Goal: Information Seeking & Learning: Learn about a topic

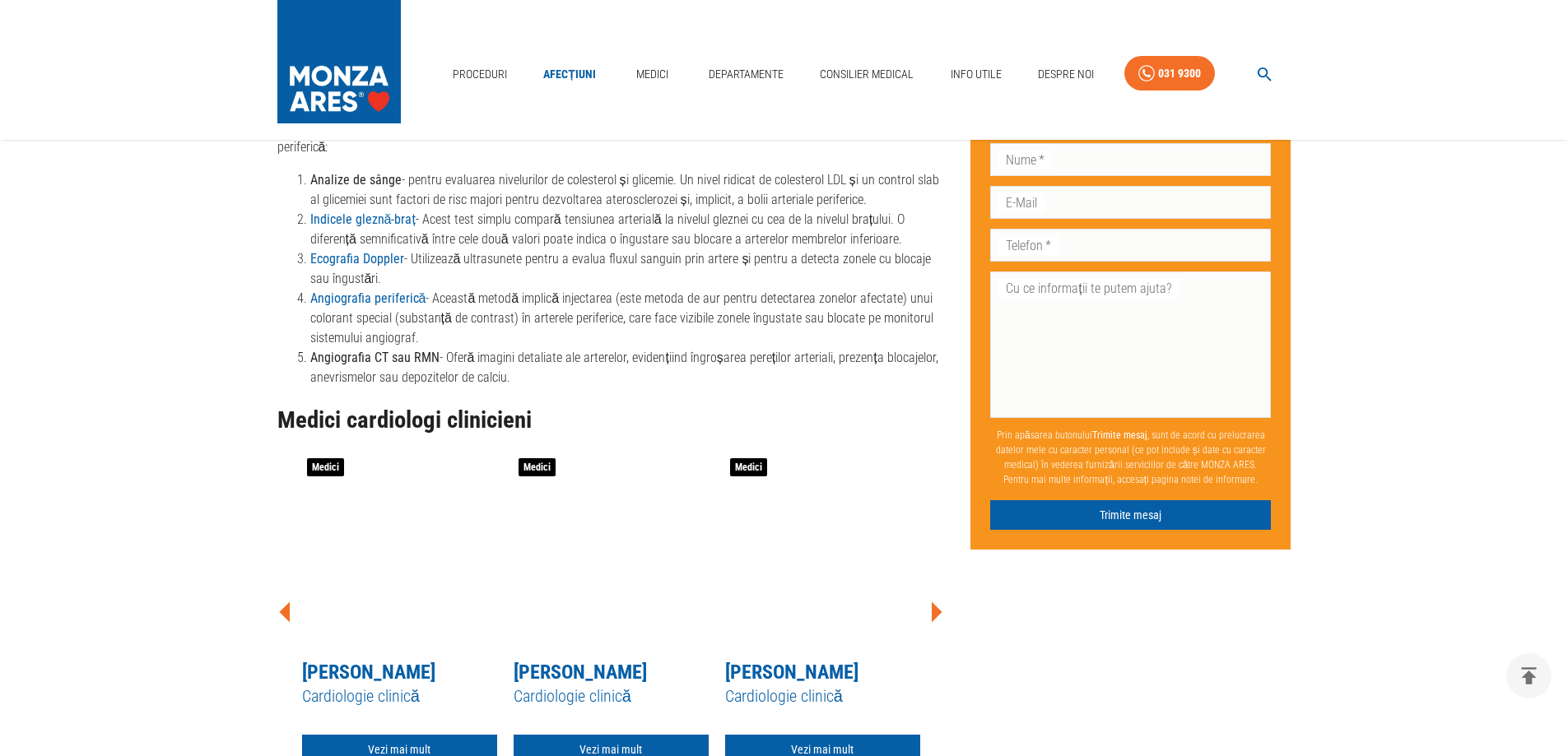
scroll to position [1646, 0]
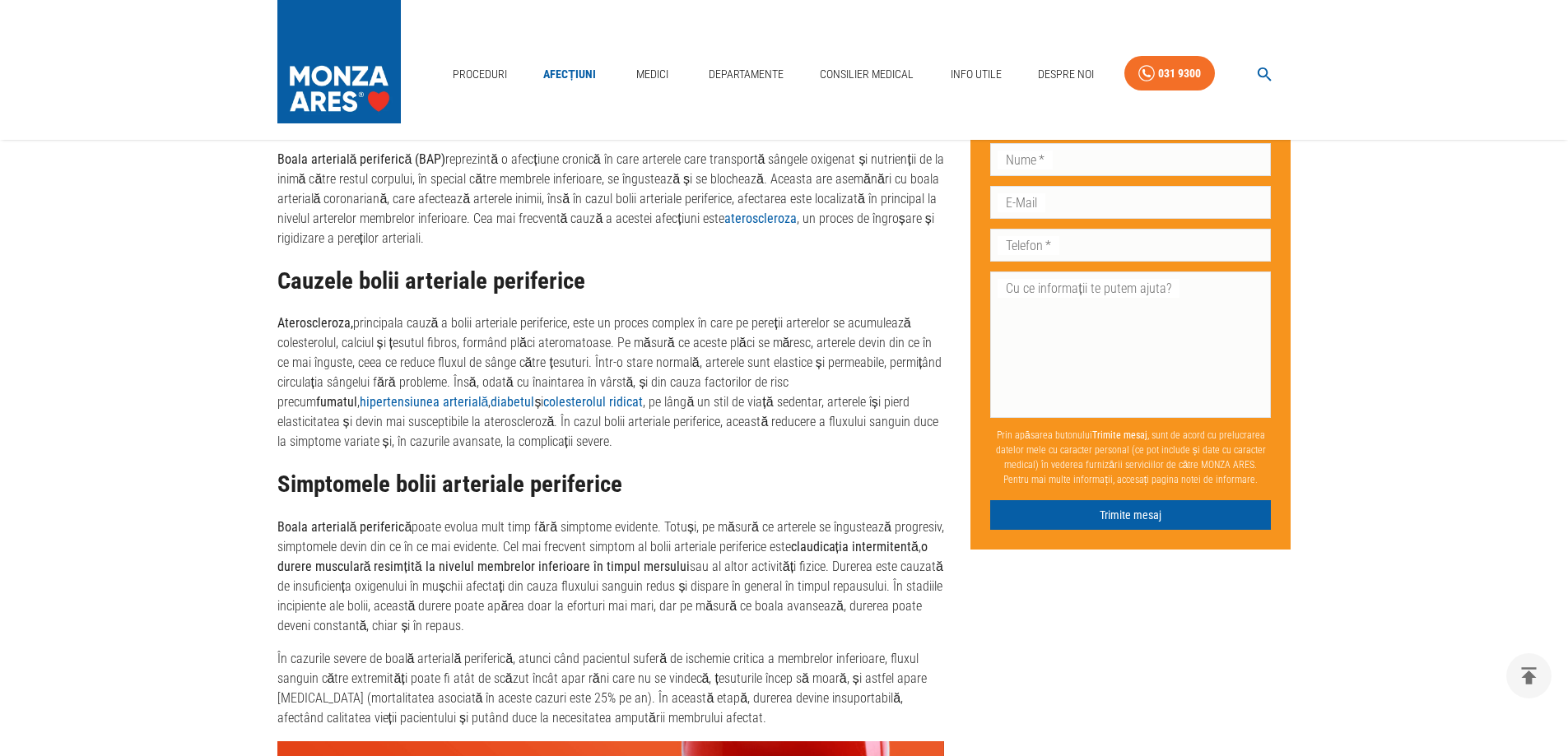
drag, startPoint x: 1311, startPoint y: 484, endPoint x: 1318, endPoint y: 474, distance: 12.2
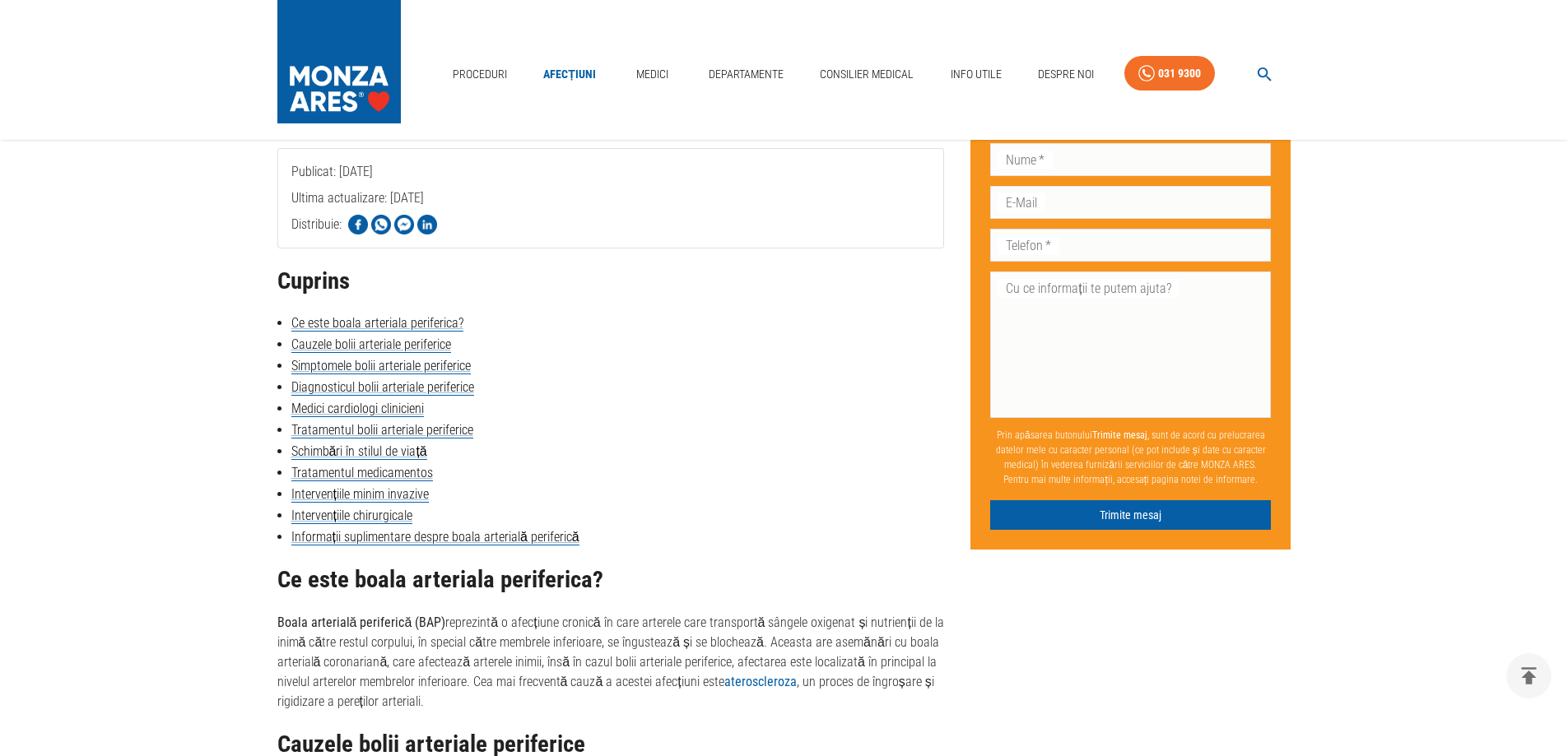
scroll to position [0, 0]
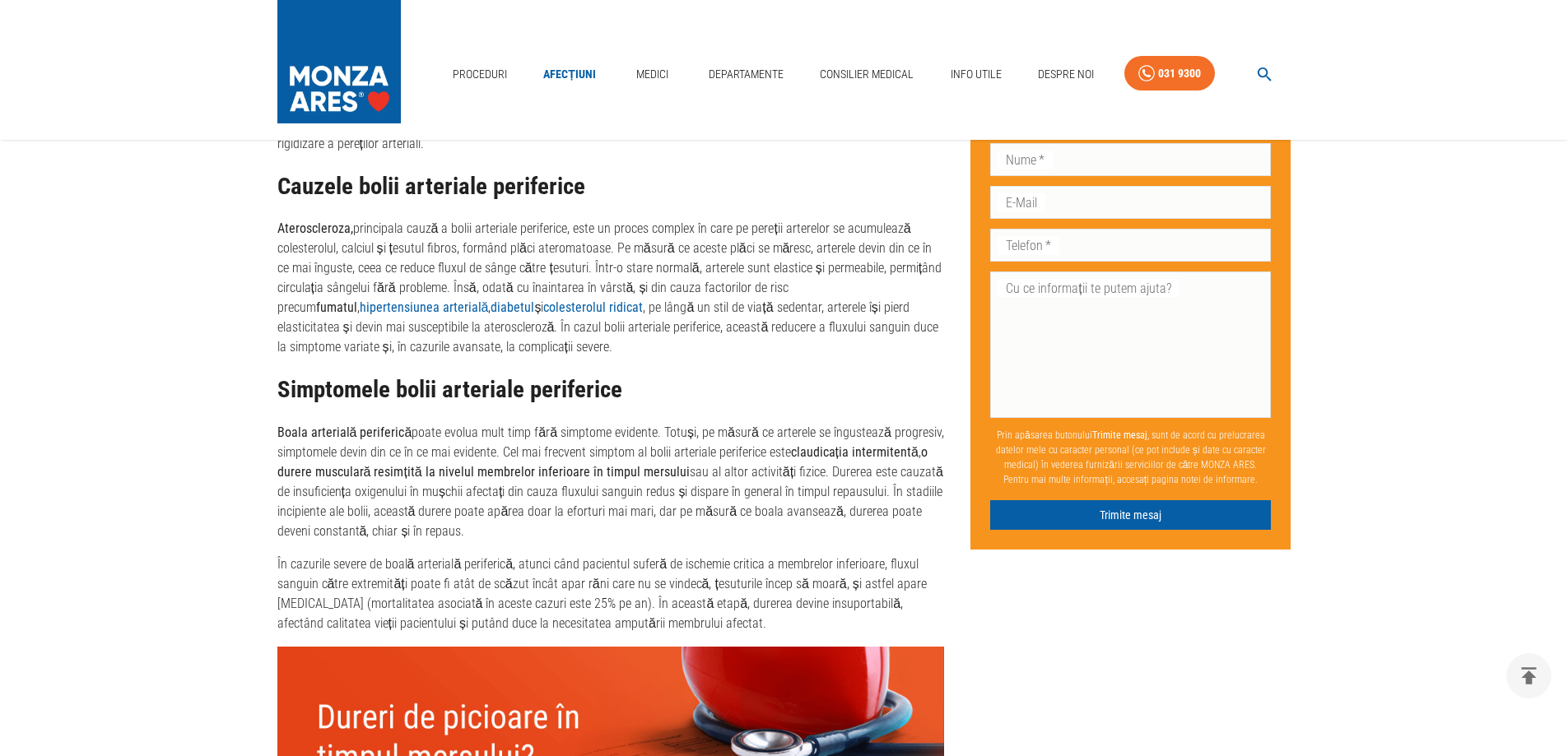
scroll to position [1317, 0]
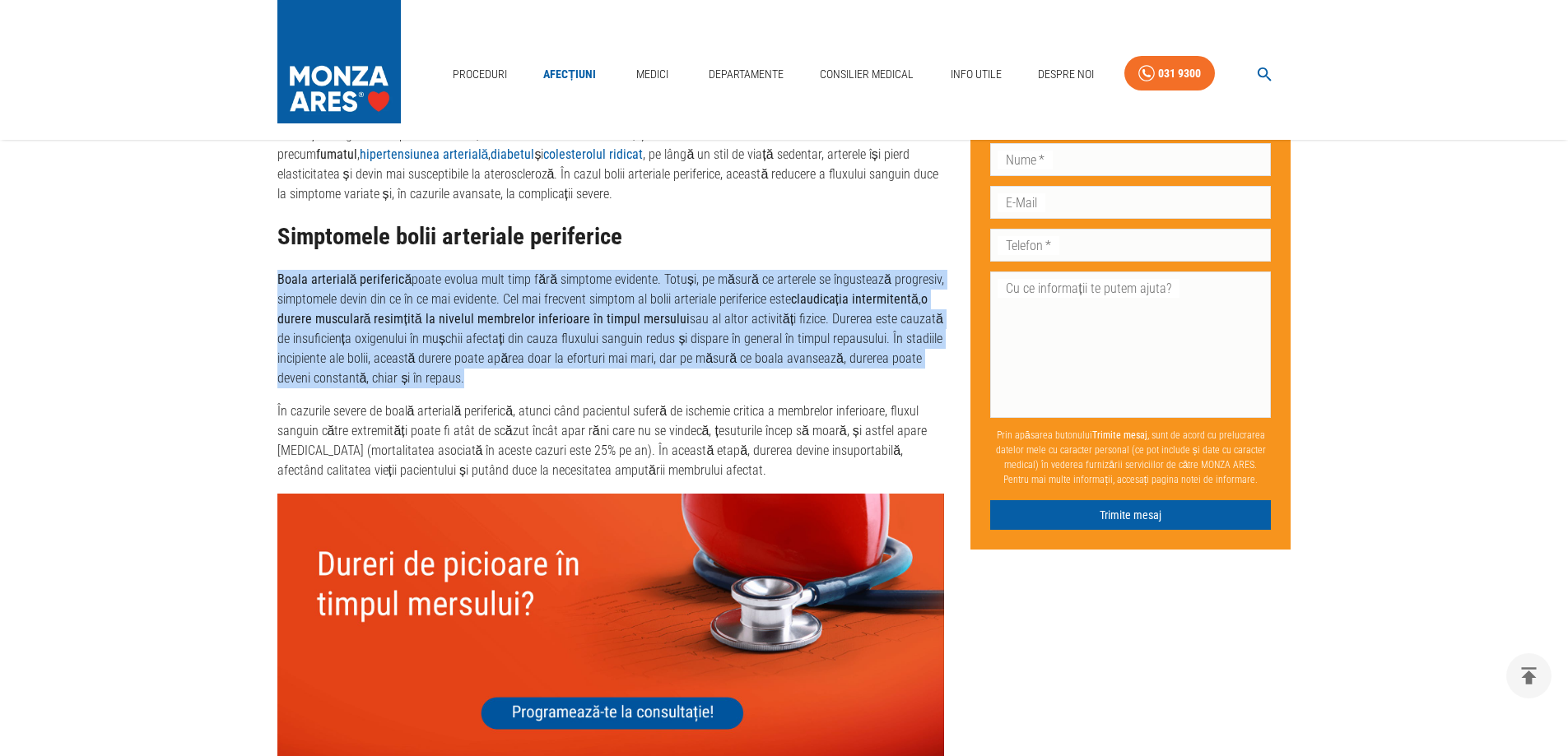
drag, startPoint x: 324, startPoint y: 275, endPoint x: 610, endPoint y: 380, distance: 304.7
click at [610, 380] on p "Boala arterială periferică poate evolua mult timp fără simptome evidente. Totuș…" at bounding box center [611, 329] width 667 height 118
drag, startPoint x: 589, startPoint y: 380, endPoint x: 483, endPoint y: 380, distance: 106.0
click at [588, 380] on p "Boala arterială periferică poate evolua mult timp fără simptome evidente. Totuș…" at bounding box center [611, 329] width 667 height 118
click at [444, 375] on p "Boala arterială periferică poate evolua mult timp fără simptome evidente. Totuș…" at bounding box center [611, 329] width 667 height 118
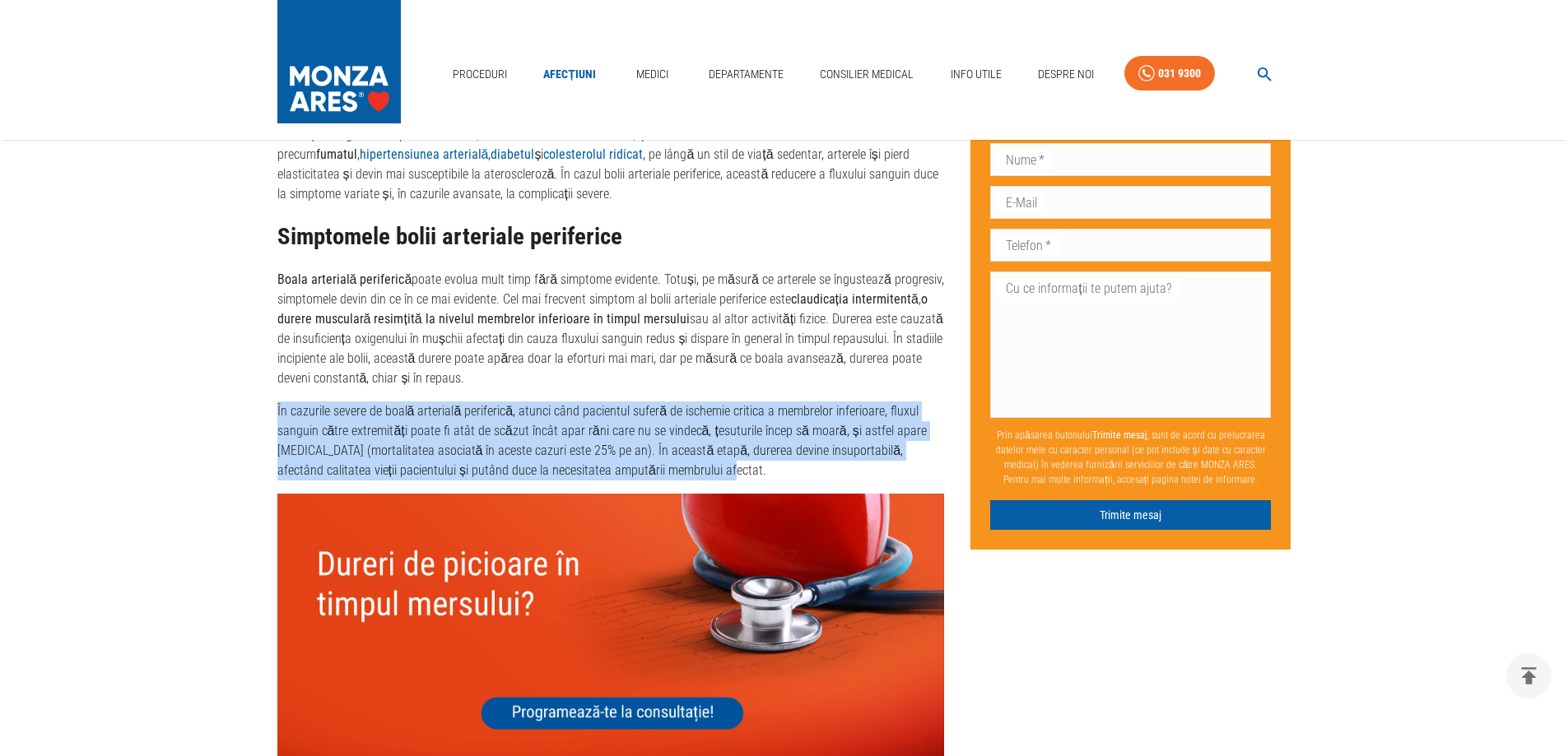
drag, startPoint x: 257, startPoint y: 397, endPoint x: 785, endPoint y: 463, distance: 532.1
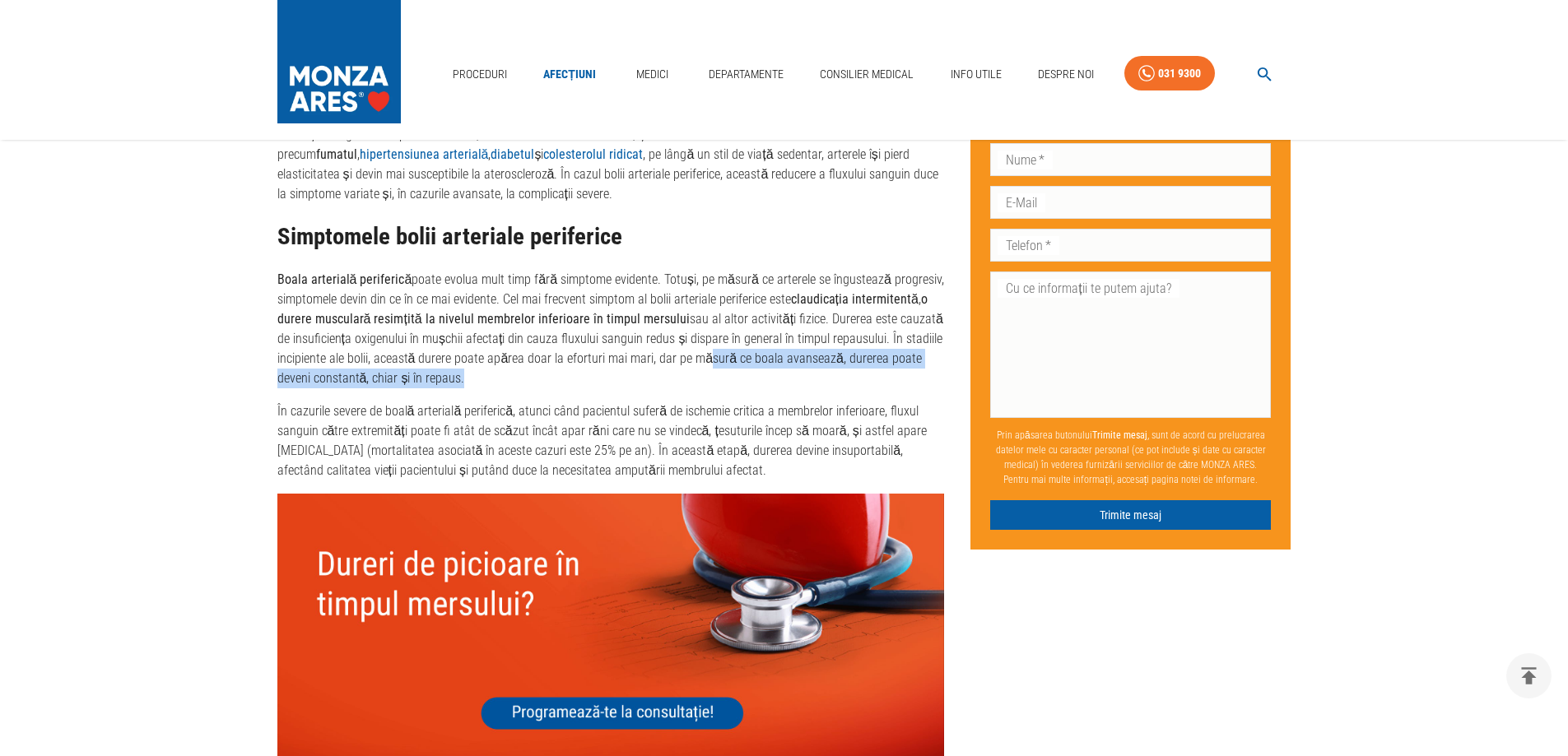
drag, startPoint x: 700, startPoint y: 368, endPoint x: 694, endPoint y: 360, distance: 10.0
click at [700, 366] on p "Boala arterială periferică poate evolua mult timp fără simptome evidente. Totuș…" at bounding box center [611, 329] width 667 height 118
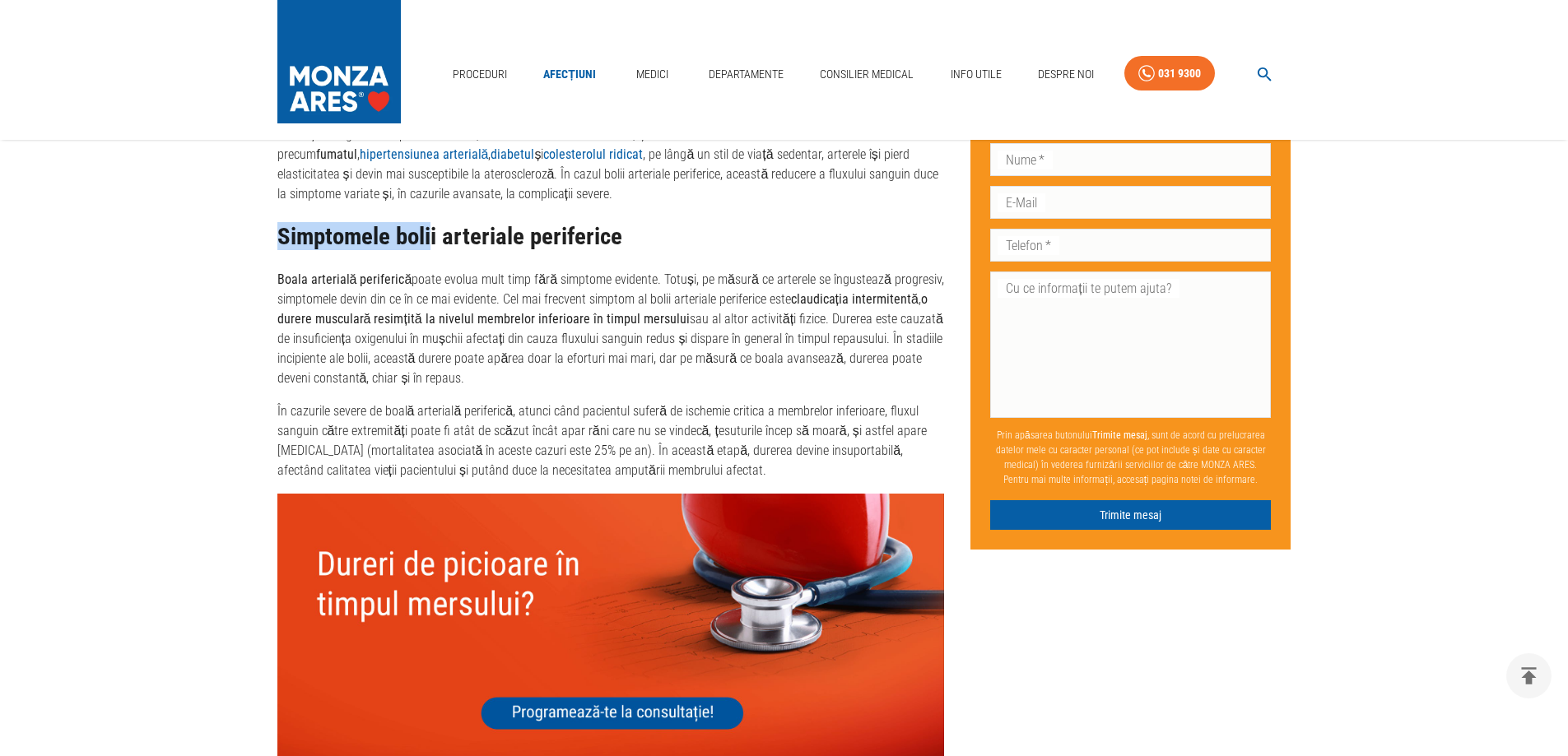
drag, startPoint x: 276, startPoint y: 234, endPoint x: 431, endPoint y: 244, distance: 155.3
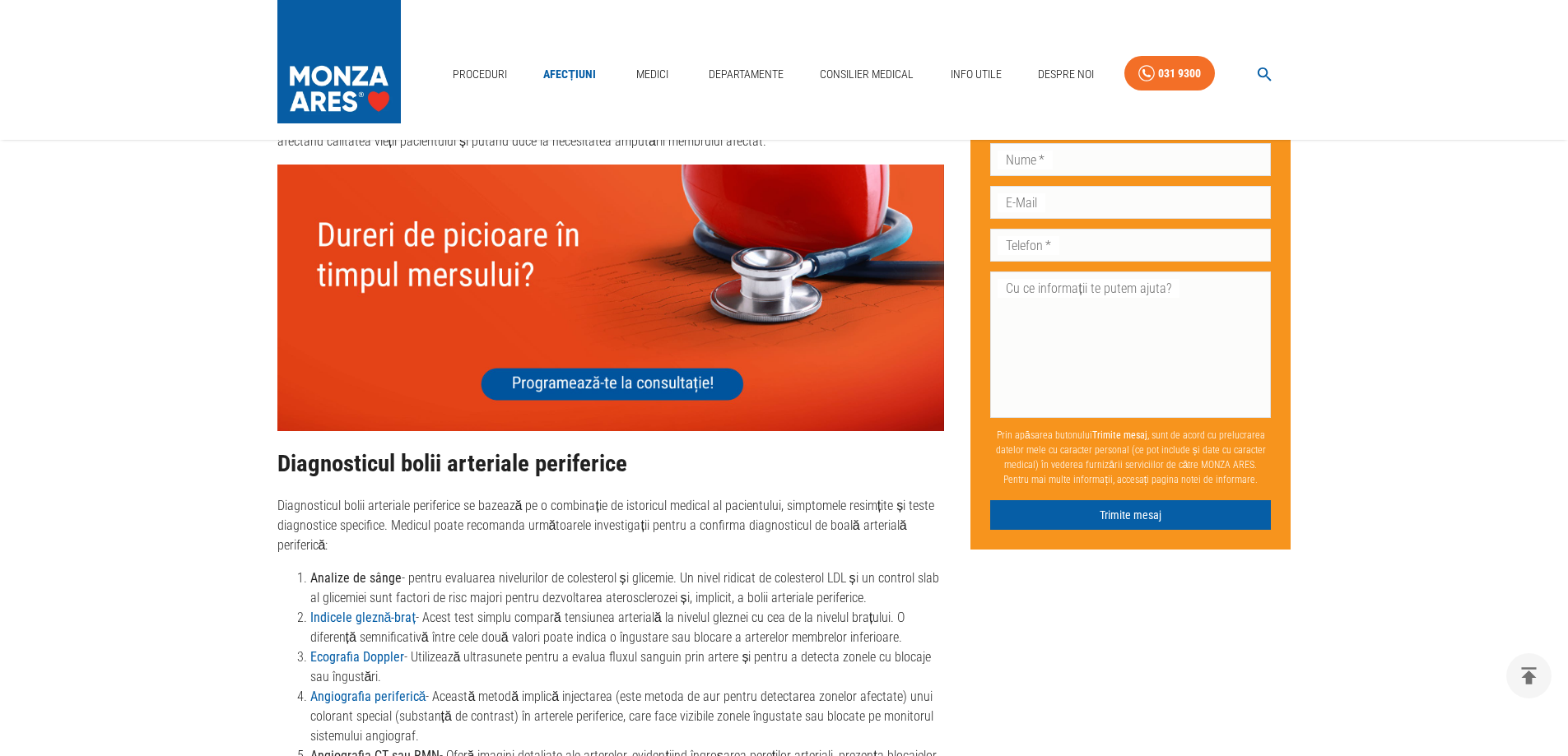
scroll to position [1893, 0]
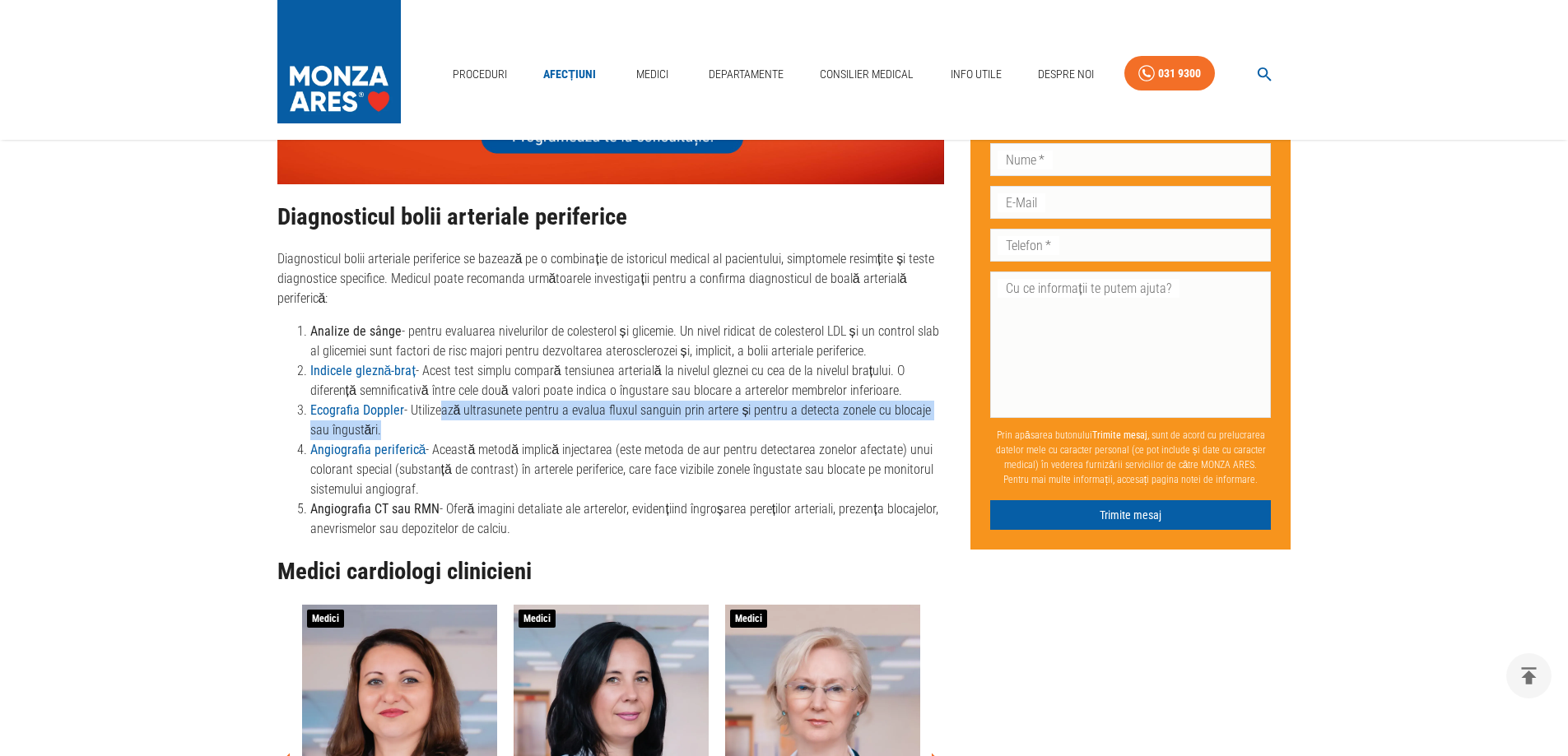
drag, startPoint x: 450, startPoint y: 402, endPoint x: 825, endPoint y: 424, distance: 375.6
click at [825, 424] on li "Ecografia Doppler - Utilizează ultrasunete pentru a evalua fluxul sanguin prin …" at bounding box center [627, 420] width 635 height 39
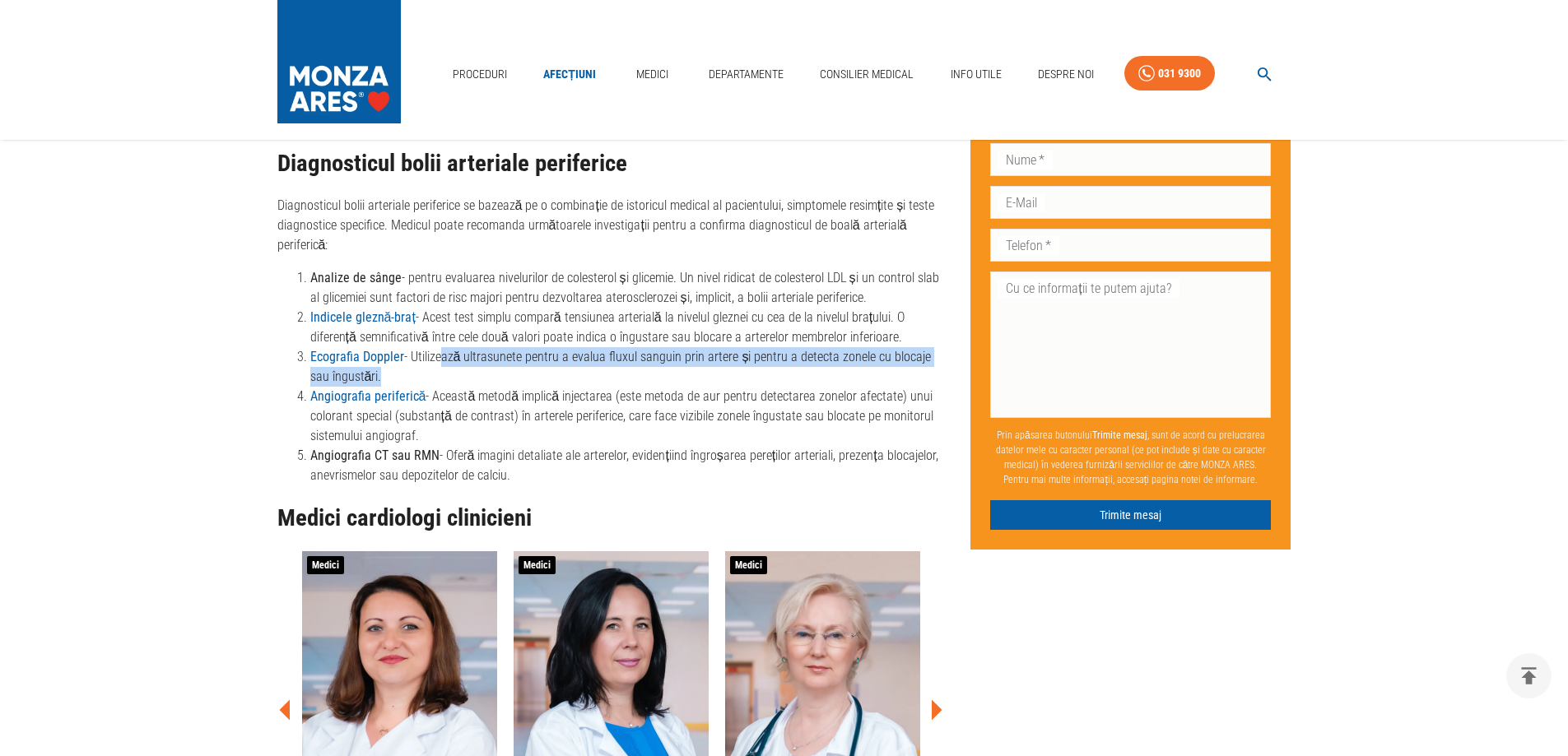
scroll to position [1975, 0]
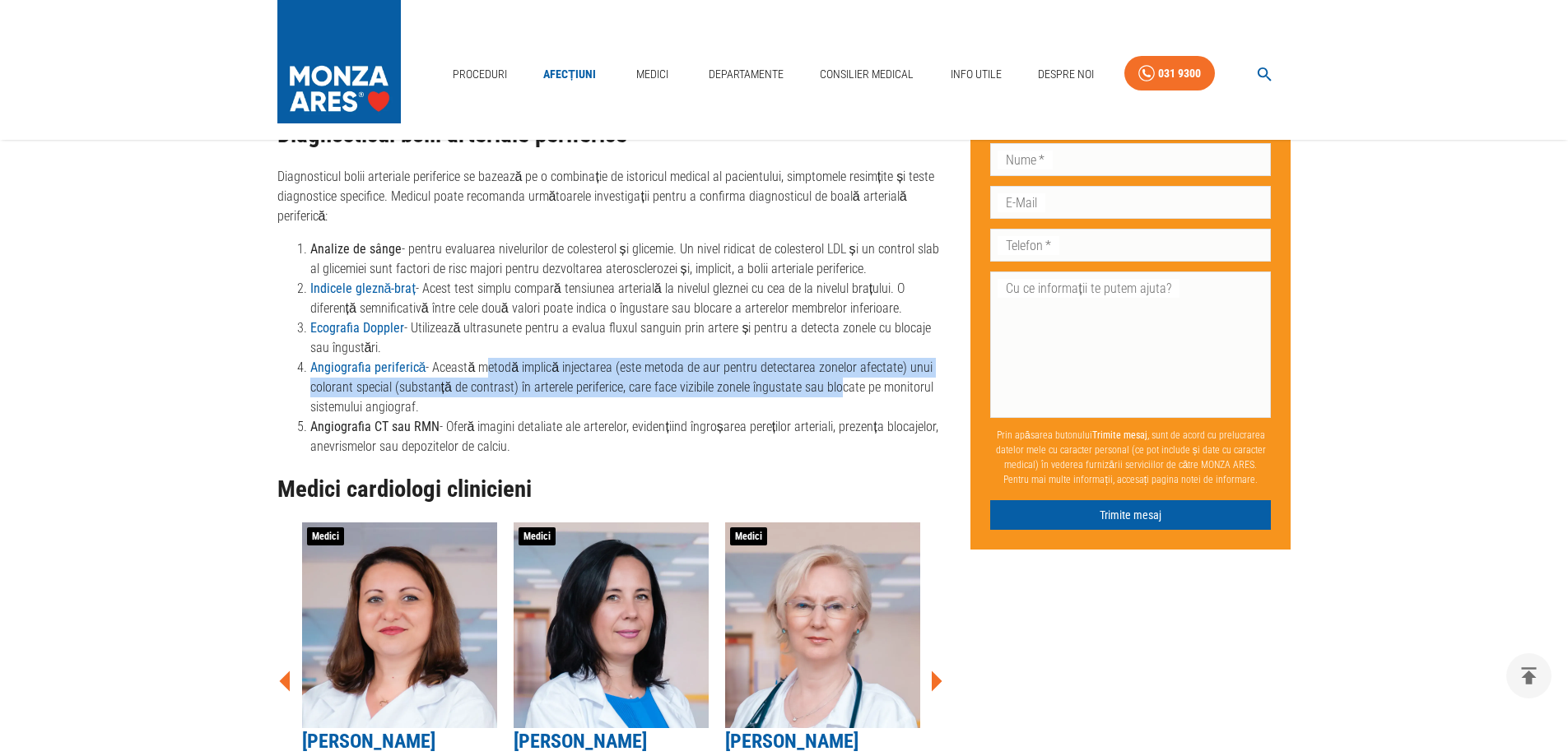
drag, startPoint x: 480, startPoint y: 375, endPoint x: 830, endPoint y: 391, distance: 350.4
click at [830, 391] on li "Angiografia periferică - Această metodă implică injectarea (este metoda de aur …" at bounding box center [627, 387] width 635 height 60
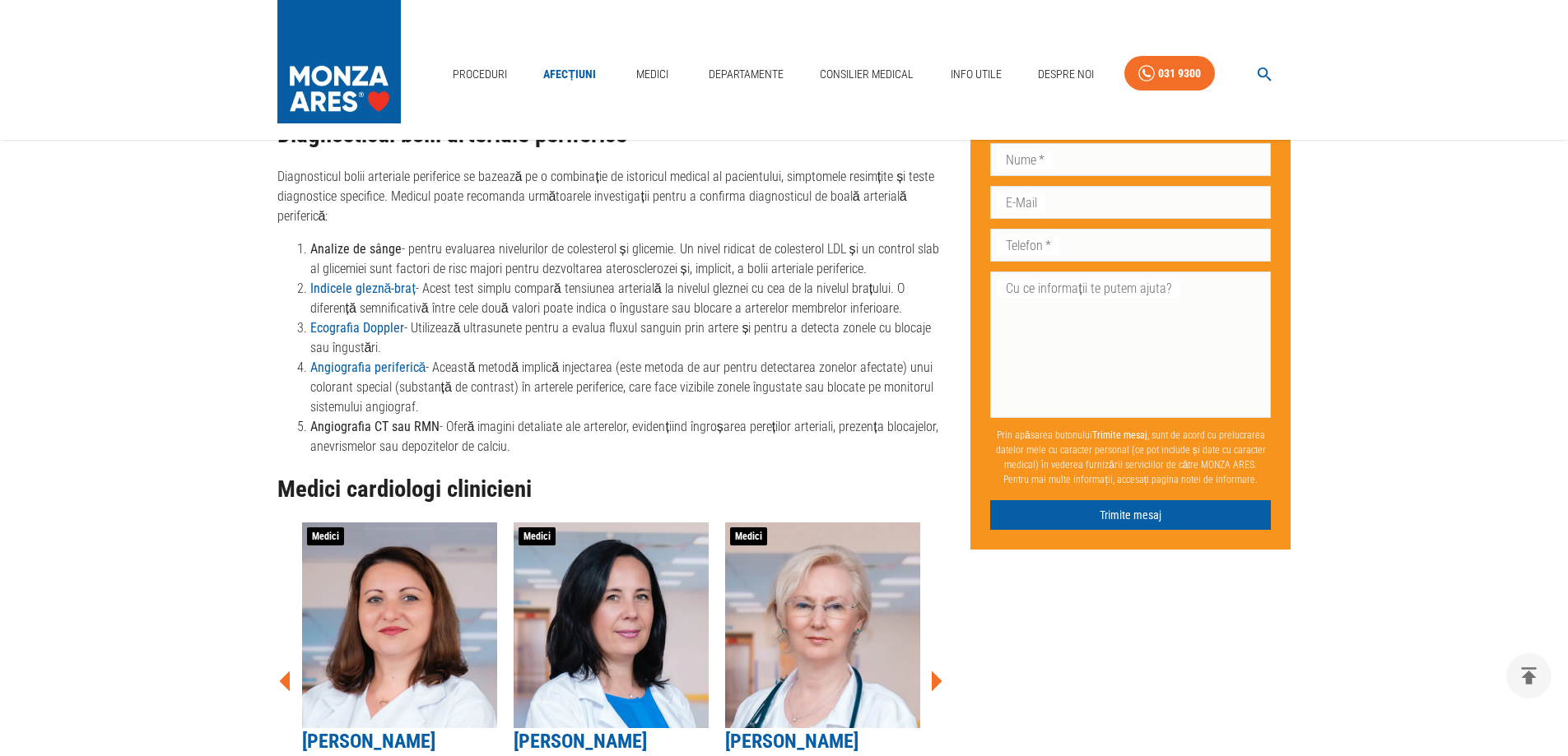
drag, startPoint x: 904, startPoint y: 404, endPoint x: 922, endPoint y: 395, distance: 20.1
click at [905, 404] on li "Angiografia periferică - Această metodă implică injectarea (este metoda de aur …" at bounding box center [627, 387] width 635 height 60
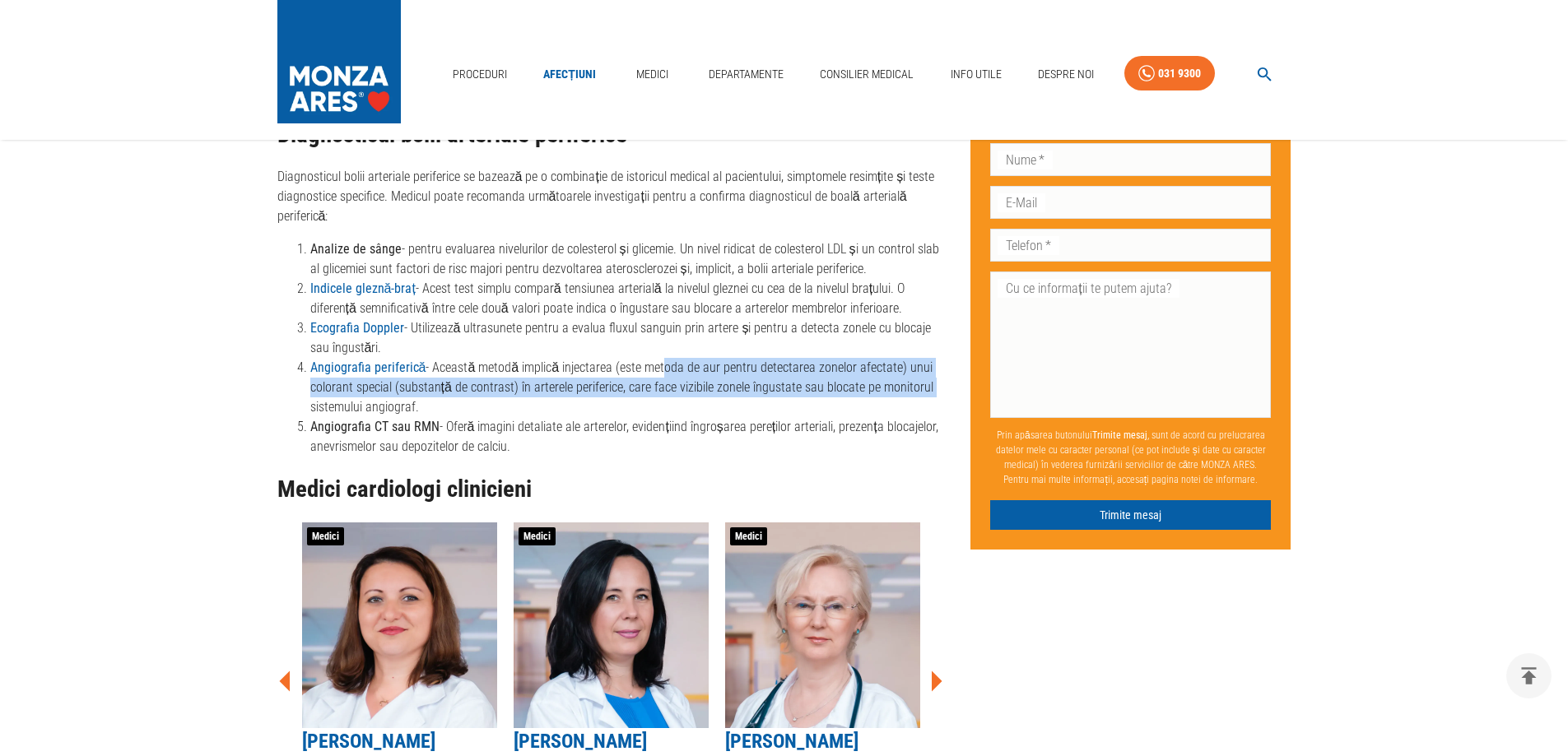
drag, startPoint x: 932, startPoint y: 386, endPoint x: 679, endPoint y: 366, distance: 253.8
click at [657, 370] on li "Angiografia periferică - Această metodă implică injectarea (este metoda de aur …" at bounding box center [627, 387] width 635 height 60
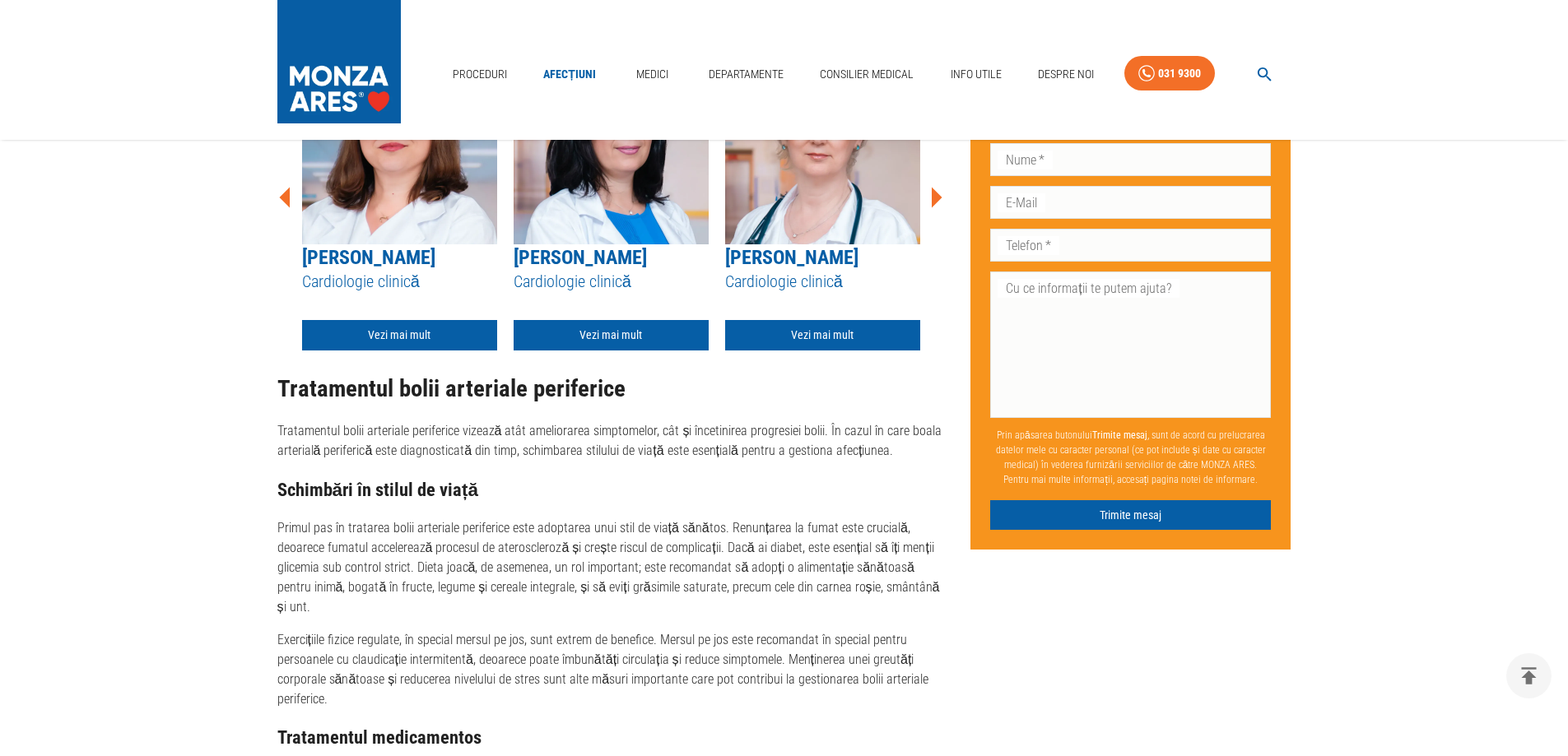
scroll to position [2551, 0]
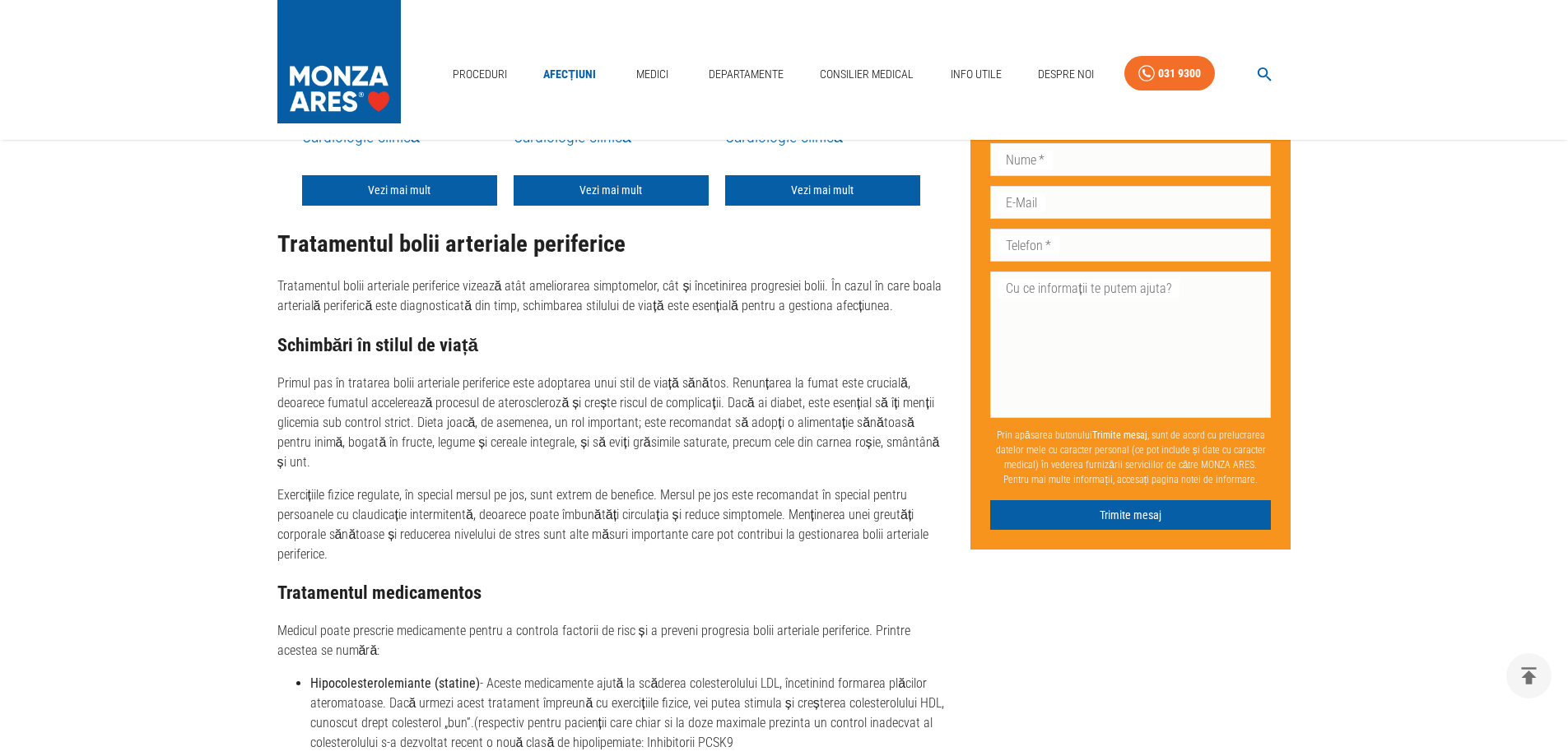
scroll to position [2633, 0]
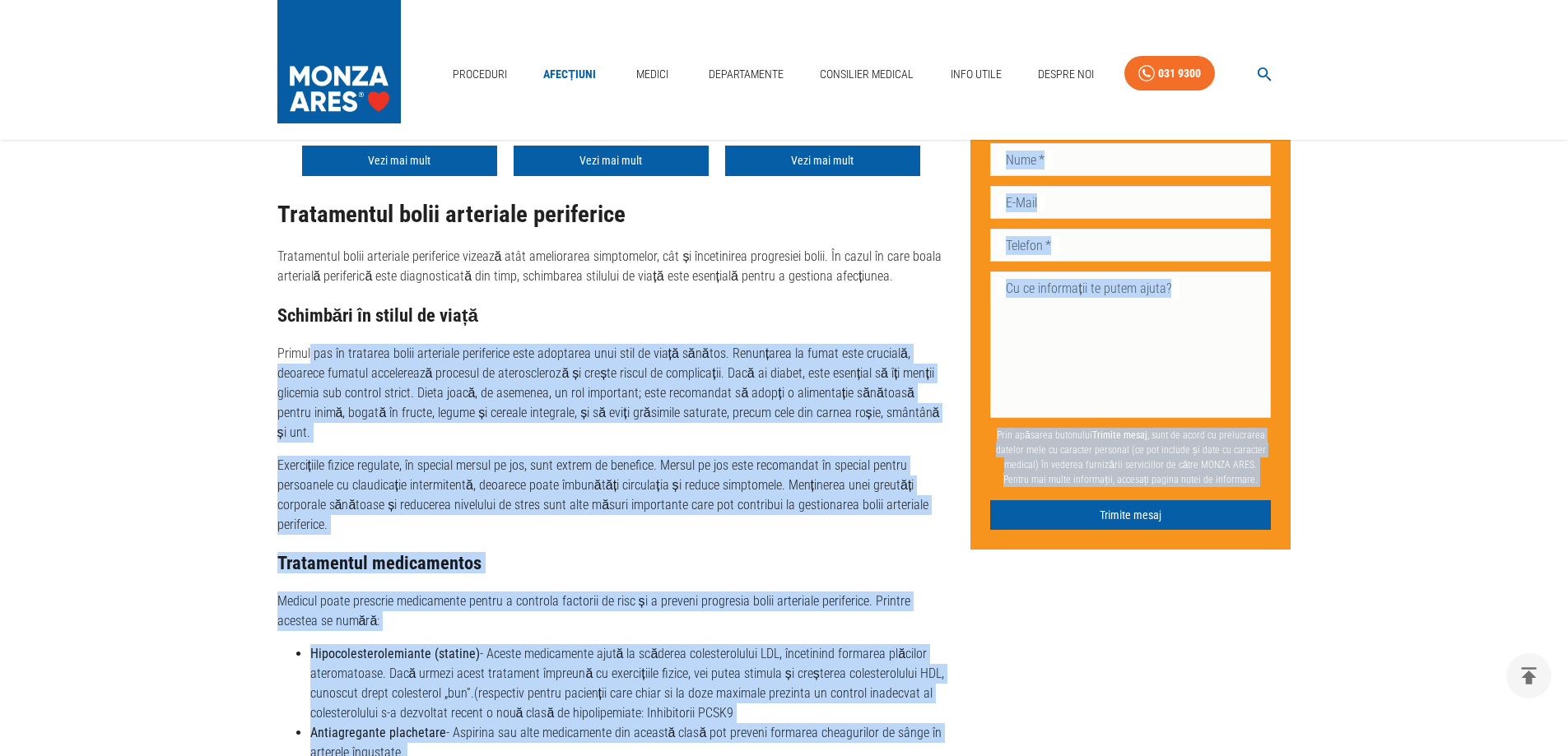
drag, startPoint x: 313, startPoint y: 341, endPoint x: 947, endPoint y: 415, distance: 638.3
drag, startPoint x: 532, startPoint y: 460, endPoint x: 518, endPoint y: 437, distance: 26.9
click at [532, 459] on p "Exercițiile fizice regulate, în special mersul pe jos, sunt extrem de benefice.…" at bounding box center [611, 495] width 667 height 79
click at [662, 456] on p "Exercițiile fizice regulate, în special mersul pe jos, sunt extrem de benefice.…" at bounding box center [611, 495] width 667 height 79
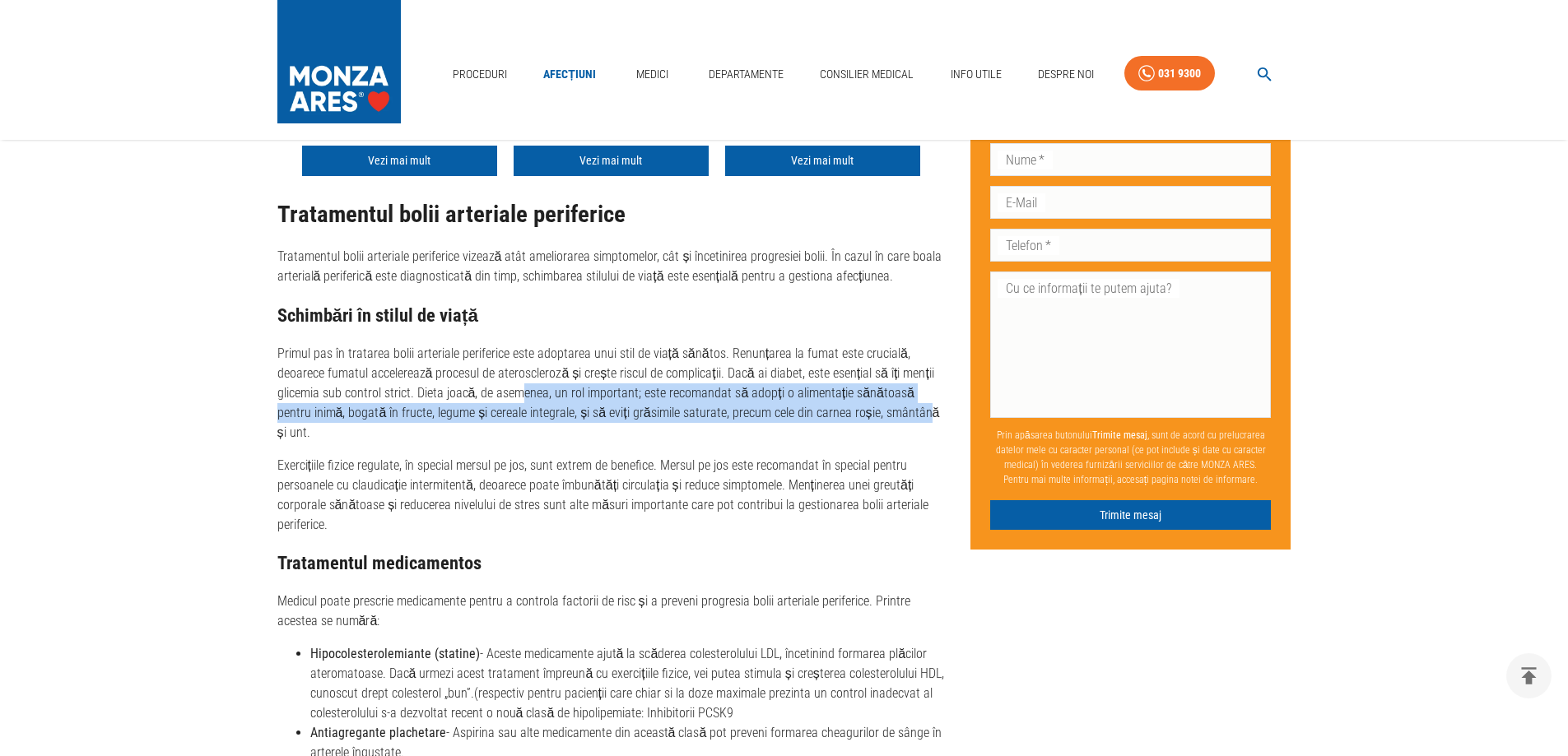
drag, startPoint x: 526, startPoint y: 400, endPoint x: 883, endPoint y: 417, distance: 357.4
click at [883, 417] on p "Primul pas în tratarea bolii arteriale periferice este adoptarea unui stil de v…" at bounding box center [611, 393] width 667 height 99
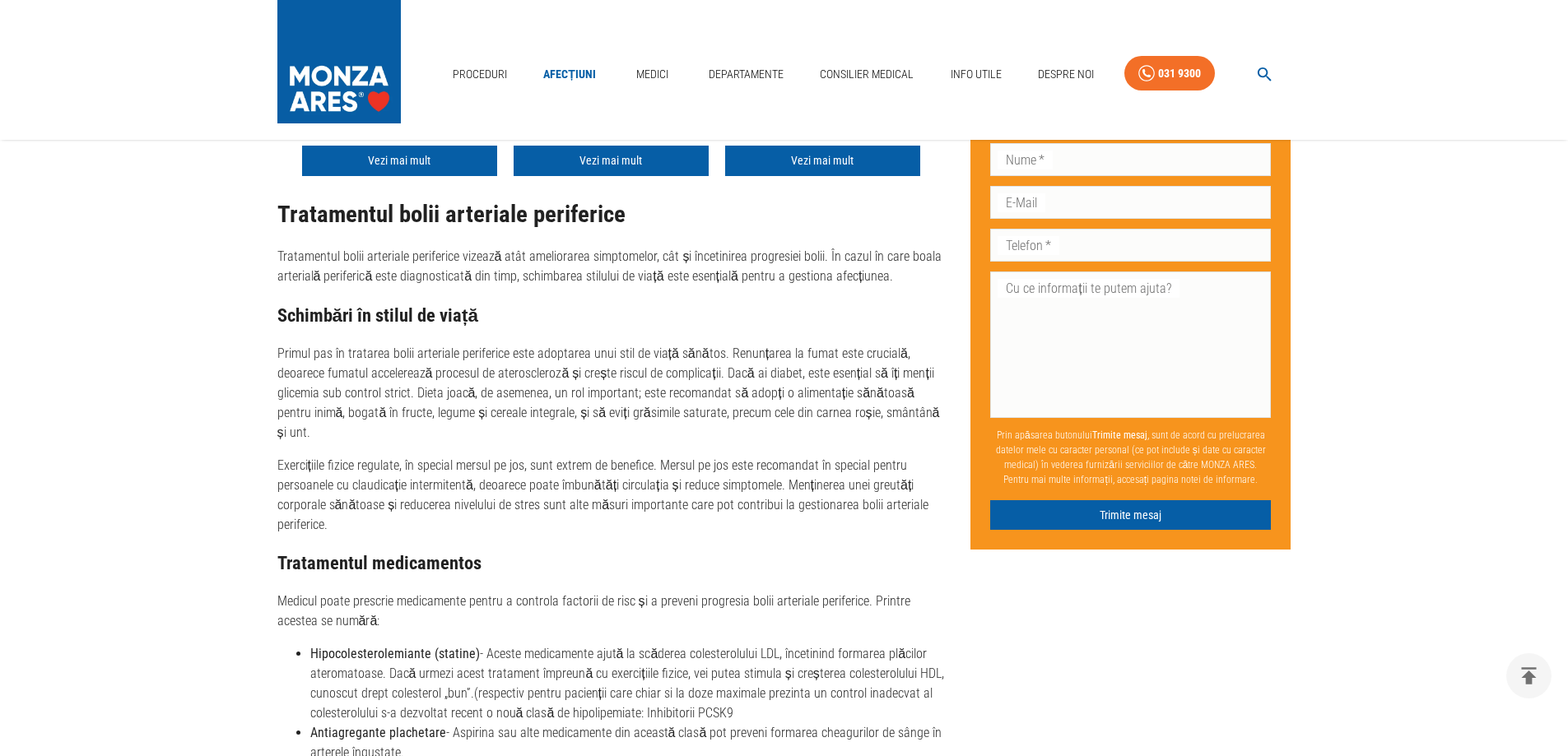
click at [848, 431] on div "Tratamentul bolii arteriale periferice Tratamentul bolii arteriale periferice v…" at bounding box center [611, 580] width 667 height 757
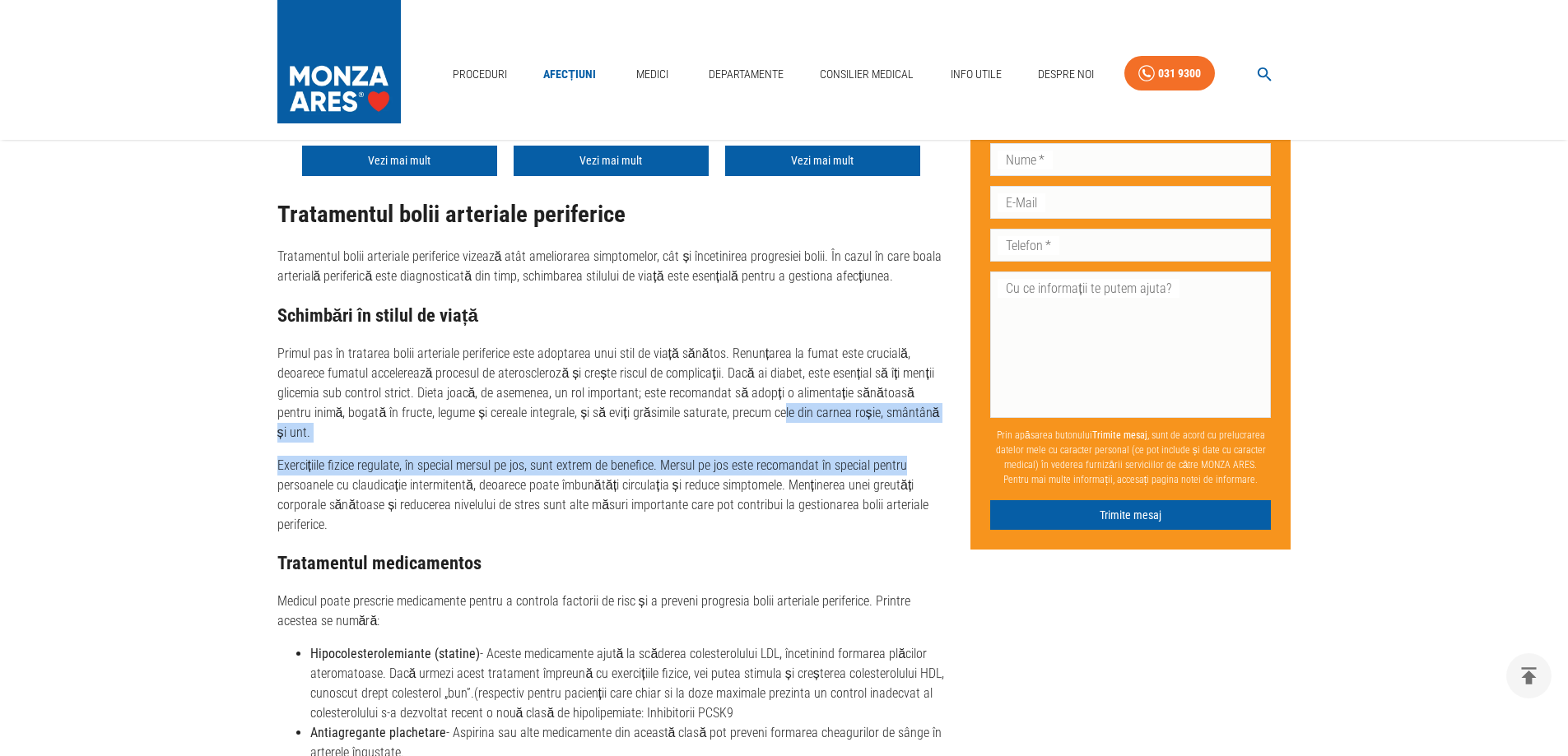
drag, startPoint x: 776, startPoint y: 411, endPoint x: 925, endPoint y: 427, distance: 149.9
click at [925, 427] on div "Tratamentul bolii arteriale periferice Tratamentul bolii arteriale periferice v…" at bounding box center [611, 580] width 667 height 757
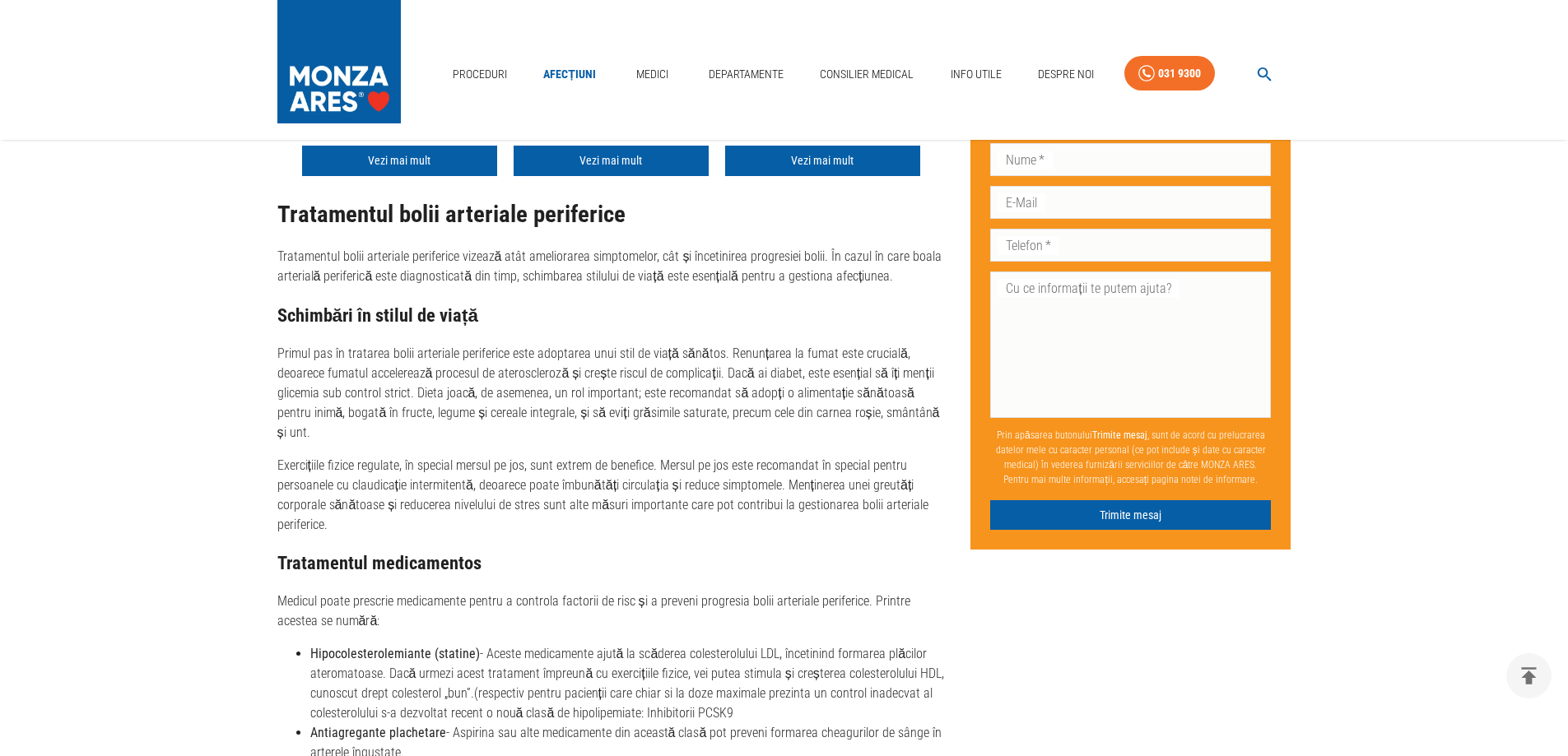
drag, startPoint x: 522, startPoint y: 476, endPoint x: 351, endPoint y: 448, distance: 173.3
click at [521, 477] on p "Exercițiile fizice regulate, în special mersul pe jos, sunt extrem de benefice.…" at bounding box center [611, 495] width 667 height 79
drag, startPoint x: 423, startPoint y: 439, endPoint x: 629, endPoint y: 438, distance: 206.0
click at [629, 438] on div "Tratamentul bolii arteriale periferice Tratamentul bolii arteriale periferice v…" at bounding box center [611, 580] width 667 height 757
click at [580, 489] on p "Exercițiile fizice regulate, în special mersul pe jos, sunt extrem de benefice.…" at bounding box center [611, 495] width 667 height 79
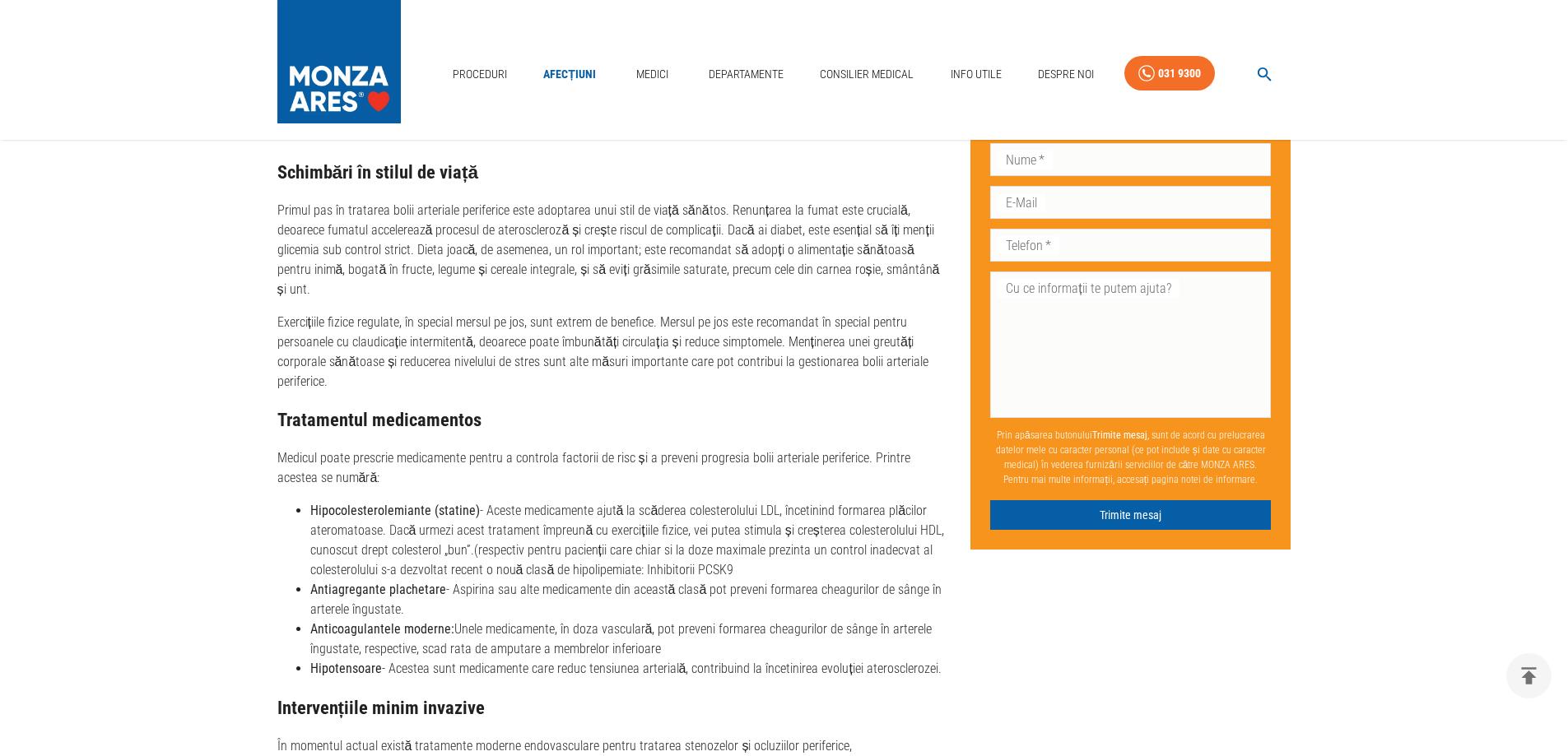
scroll to position [2798, 0]
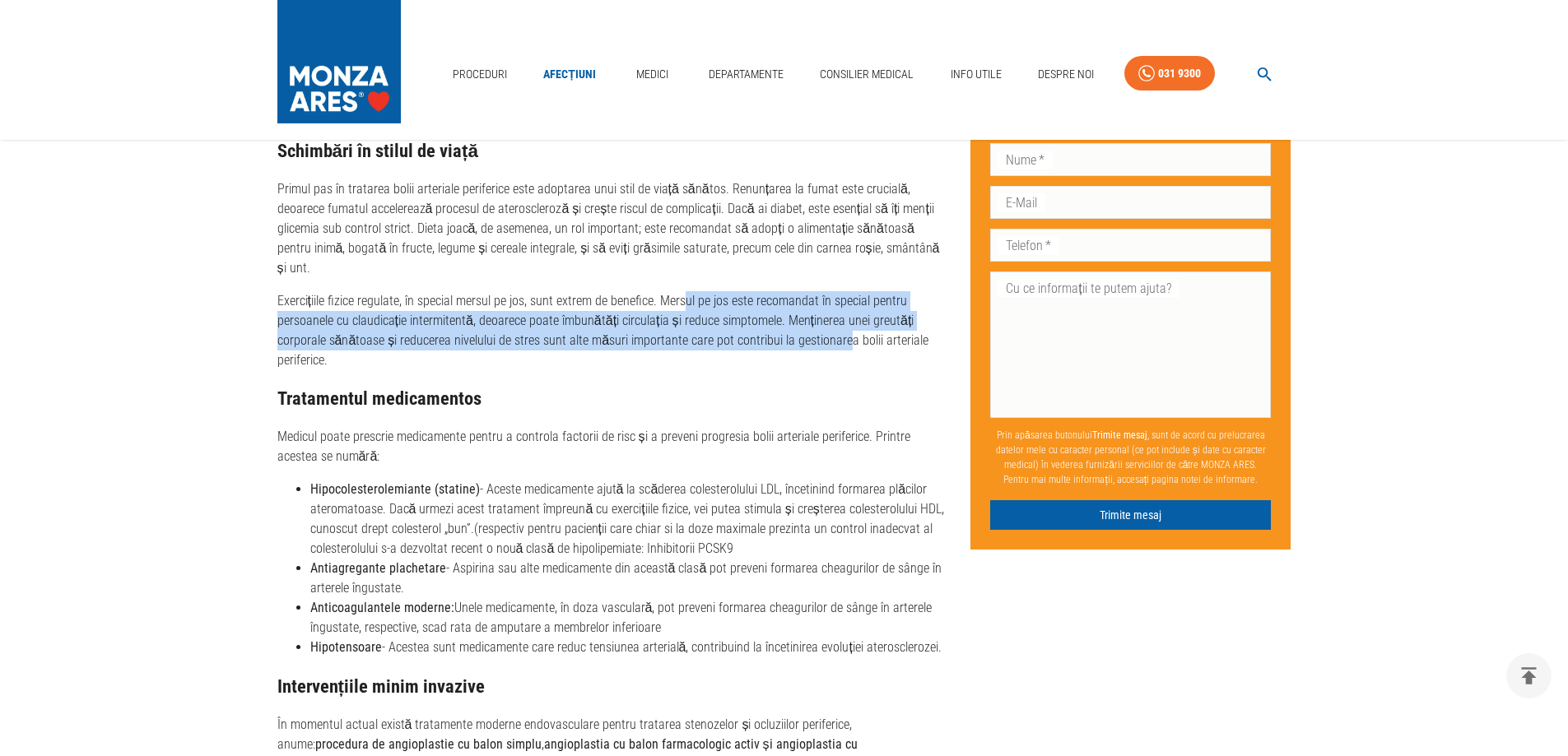
drag, startPoint x: 685, startPoint y: 283, endPoint x: 838, endPoint y: 329, distance: 159.8
click at [839, 329] on p "Exercițiile fizice regulate, în special mersul pe jos, sunt extrem de benefice.…" at bounding box center [611, 331] width 667 height 79
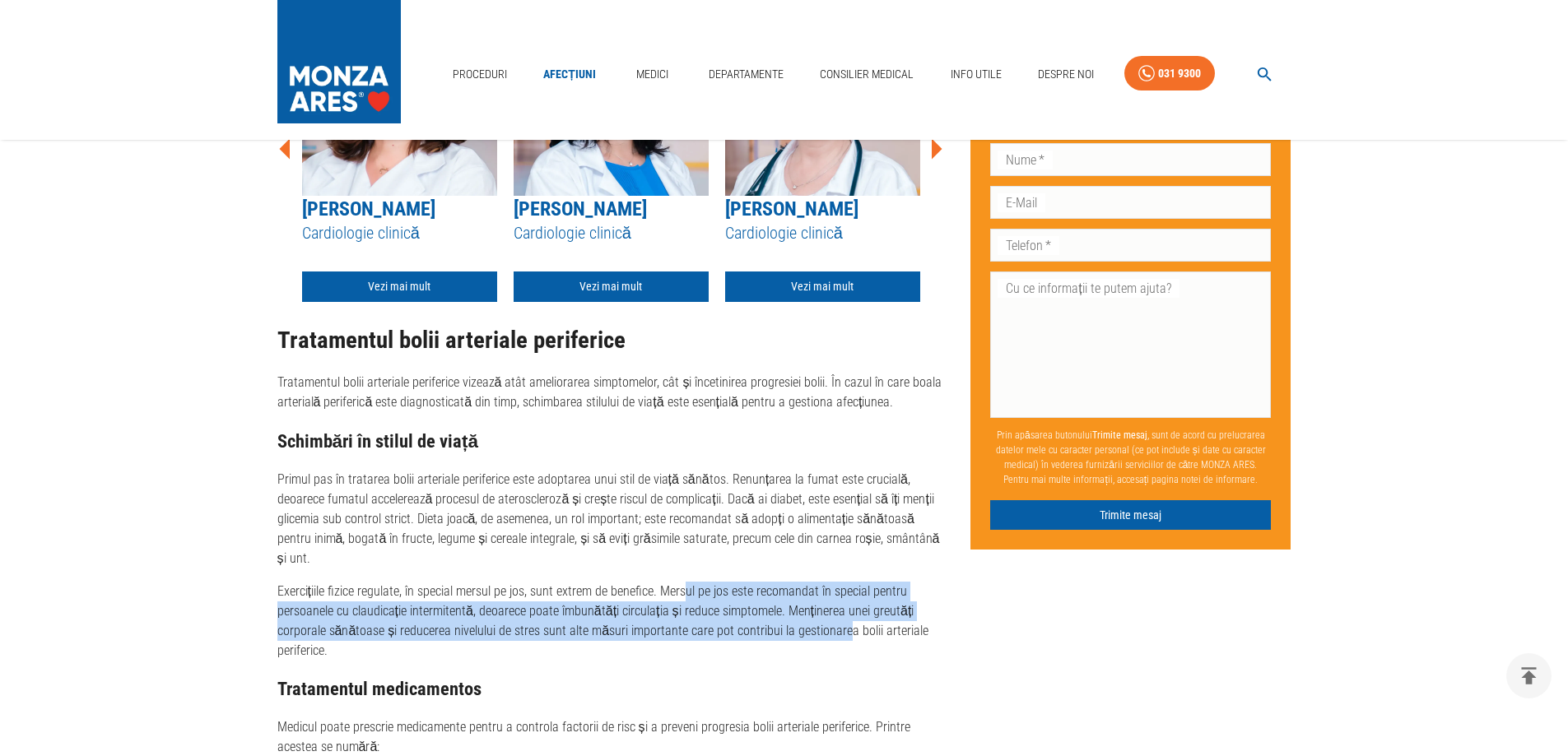
scroll to position [2633, 0]
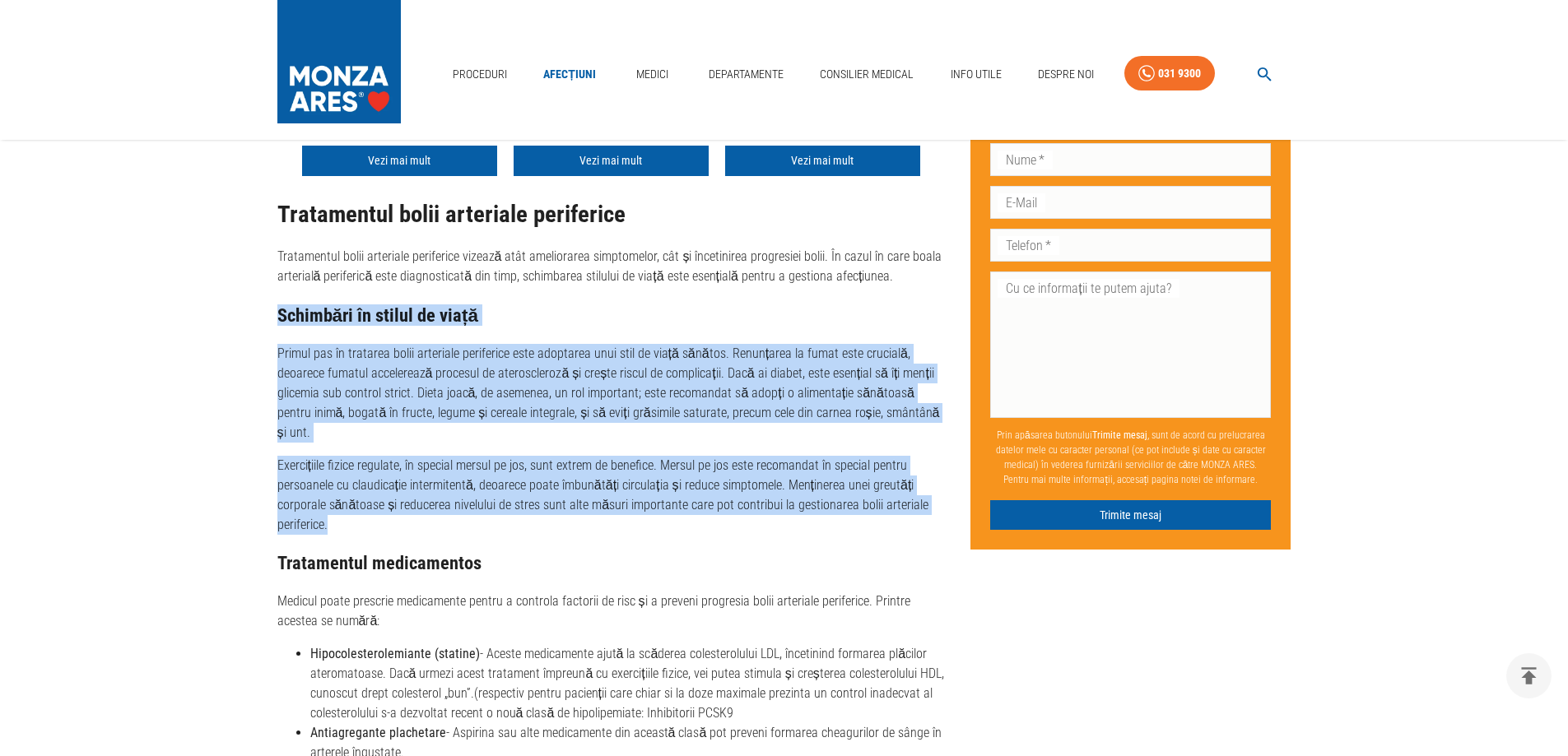
drag, startPoint x: 282, startPoint y: 313, endPoint x: 623, endPoint y: 513, distance: 395.3
click at [636, 507] on div "Tratamentul bolii arteriale periferice Tratamentul bolii arteriale periferice v…" at bounding box center [611, 580] width 667 height 757
copy div "Schimbări în stilul de viață Primul pas în tratarea bolii arteriale periferice …"
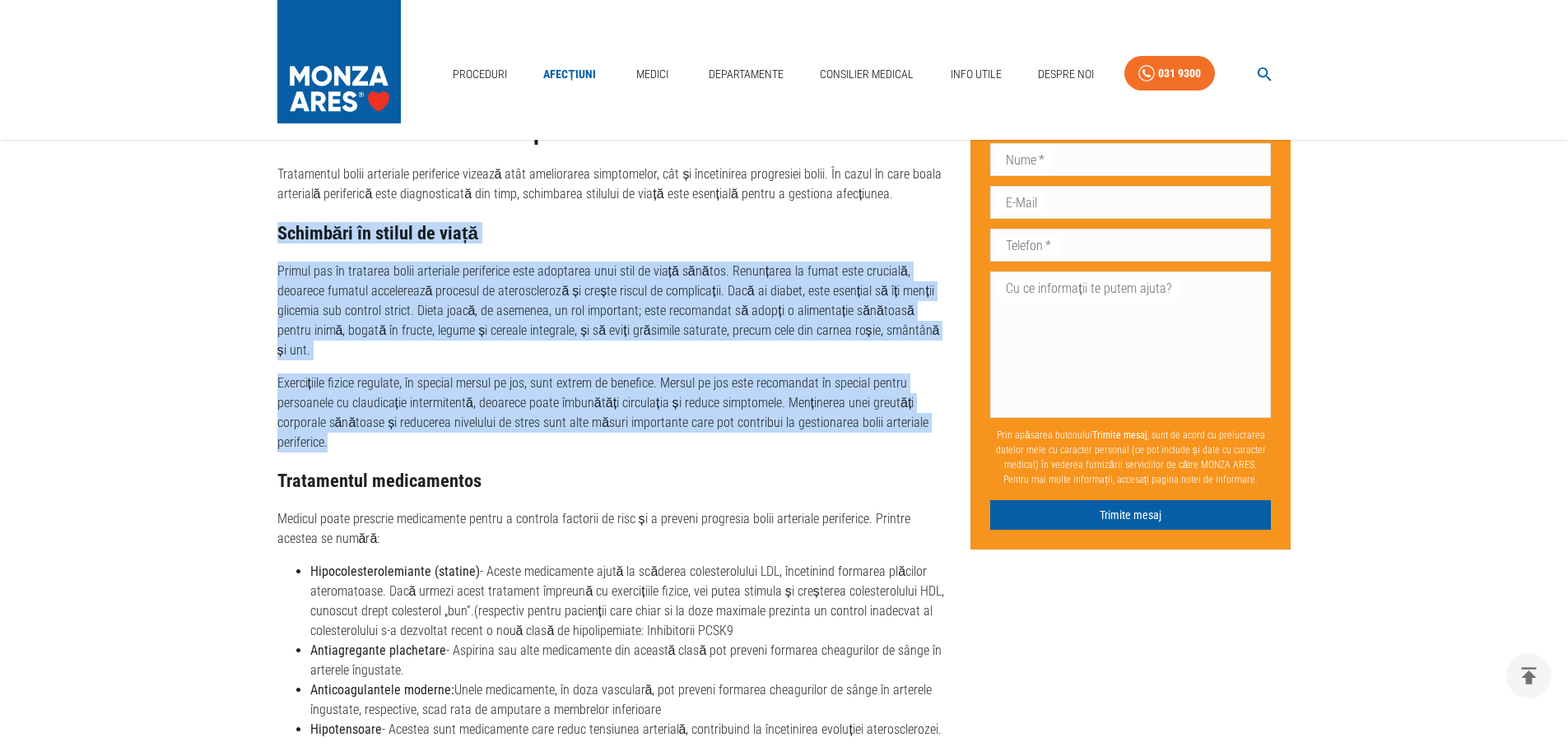
drag, startPoint x: 464, startPoint y: 634, endPoint x: 808, endPoint y: 650, distance: 344.4
click at [808, 650] on li "Antiagregante plachetare - Aspirina sau alte medicamente din această clasă pot …" at bounding box center [627, 660] width 635 height 39
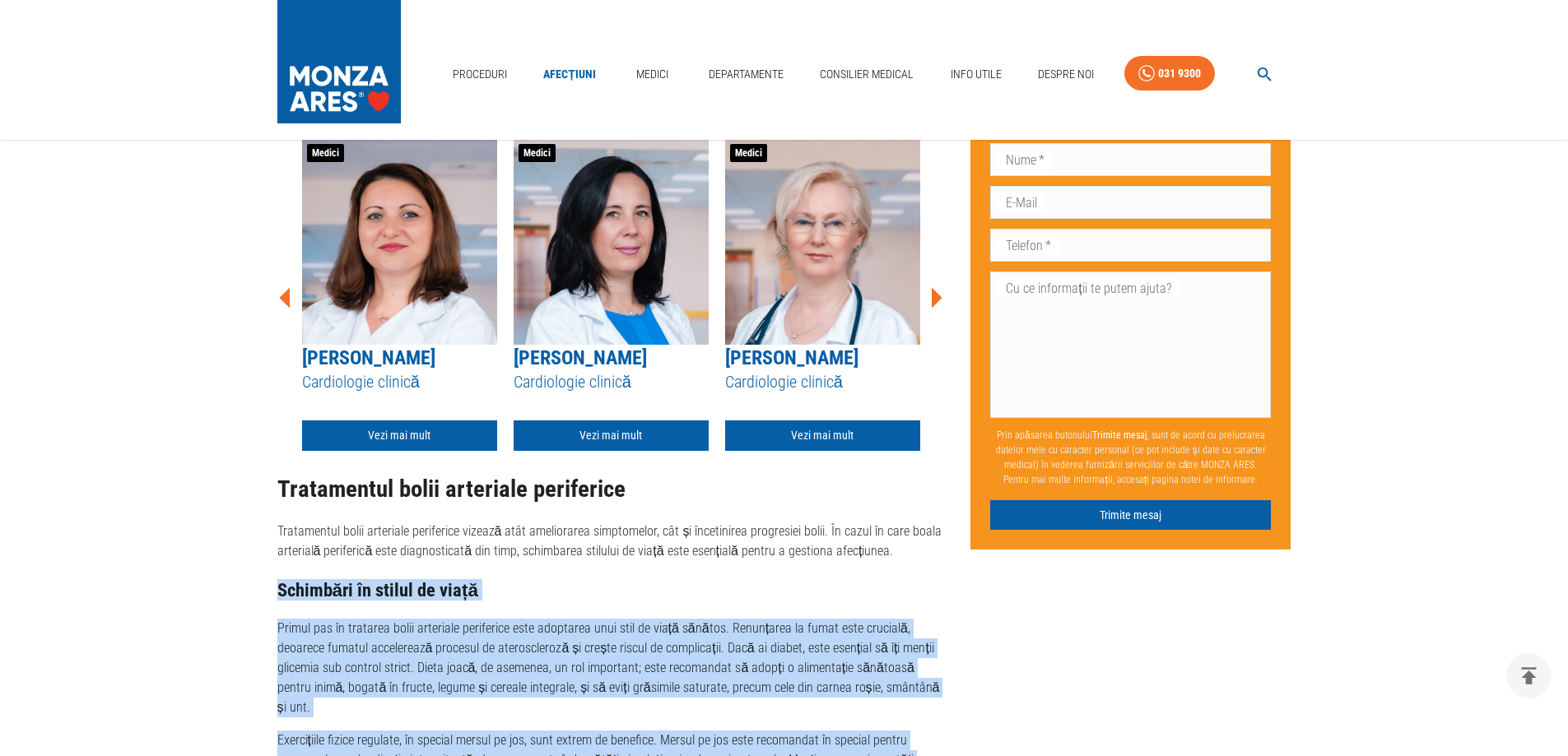
scroll to position [2140, 0]
